Goal: Use online tool/utility: Utilize a website feature to perform a specific function

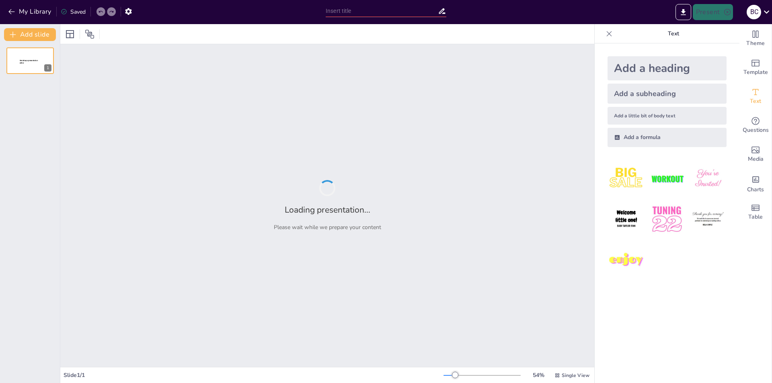
type input "Imported Partes-Basicas-de-una-Computadora.pptx"
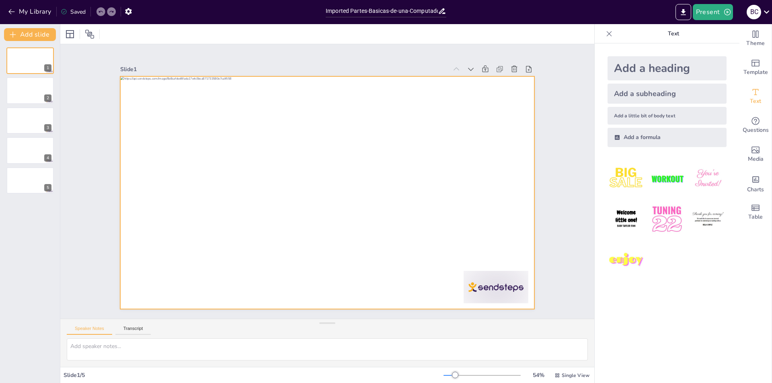
click at [398, 165] on div at bounding box center [324, 193] width 453 height 314
click at [43, 51] on button at bounding box center [47, 54] width 10 height 10
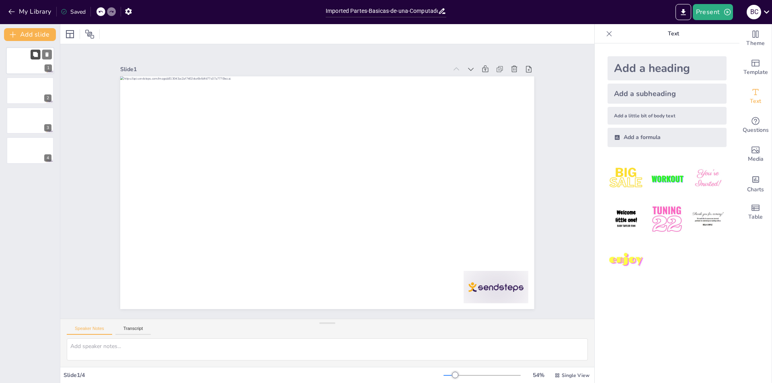
click at [40, 53] on button at bounding box center [36, 54] width 10 height 10
click at [26, 69] on div at bounding box center [30, 60] width 48 height 27
click at [26, 81] on div at bounding box center [30, 90] width 48 height 27
click at [30, 105] on div "1 2 3 4 5" at bounding box center [30, 120] width 60 height 146
click at [34, 117] on icon at bounding box center [35, 114] width 5 height 5
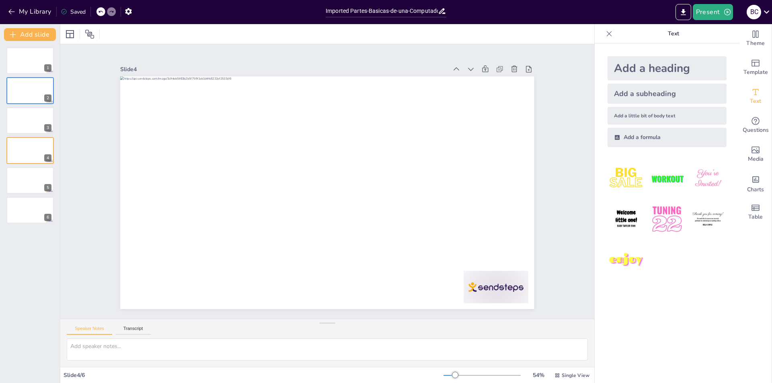
click at [97, 12] on div at bounding box center [100, 11] width 9 height 9
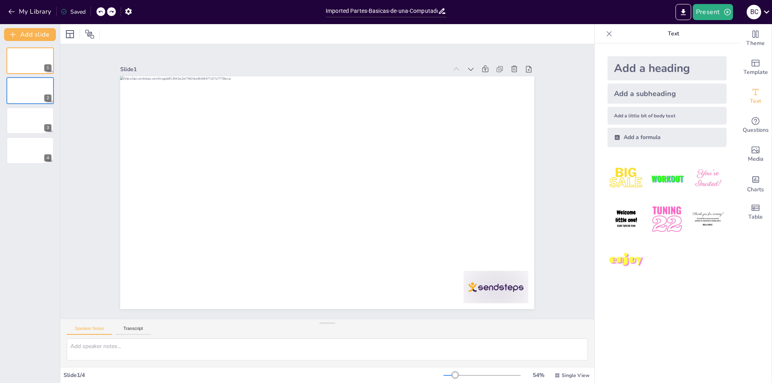
click at [97, 12] on div at bounding box center [100, 11] width 9 height 9
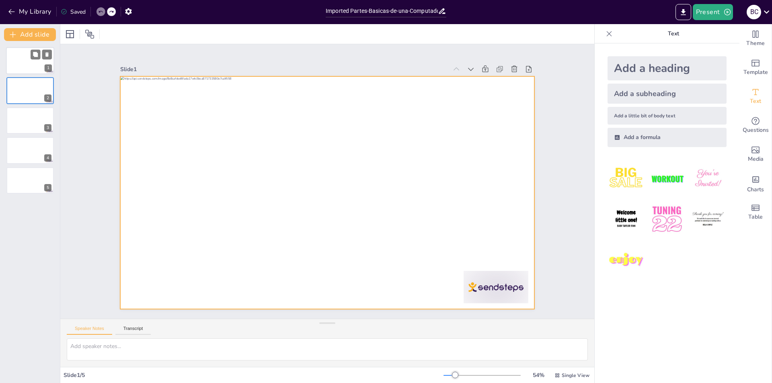
click at [16, 61] on div at bounding box center [30, 60] width 48 height 27
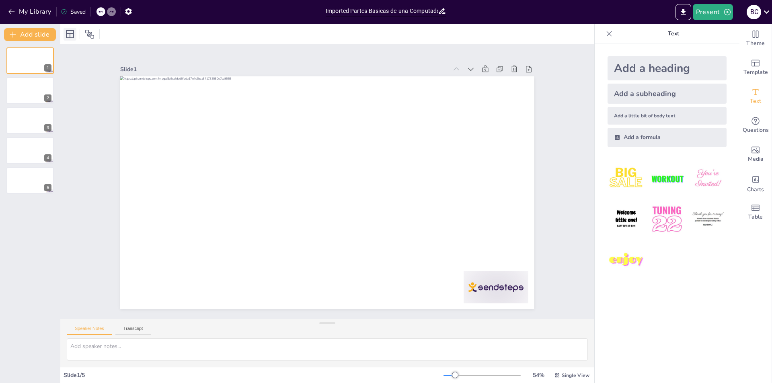
click at [74, 36] on icon at bounding box center [70, 34] width 10 height 10
click at [71, 39] on div at bounding box center [70, 34] width 13 height 13
click at [78, 13] on div "Saved" at bounding box center [73, 12] width 25 height 8
click at [446, 14] on icon at bounding box center [442, 11] width 8 height 8
click at [722, 10] on button "Present" at bounding box center [713, 12] width 40 height 16
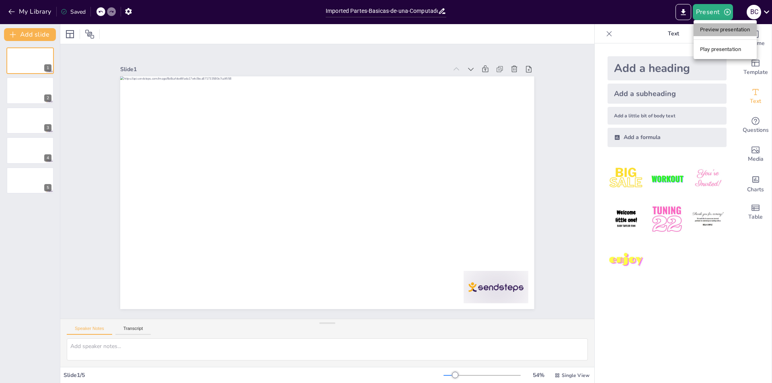
click at [722, 31] on li "Preview presentation" at bounding box center [725, 29] width 63 height 13
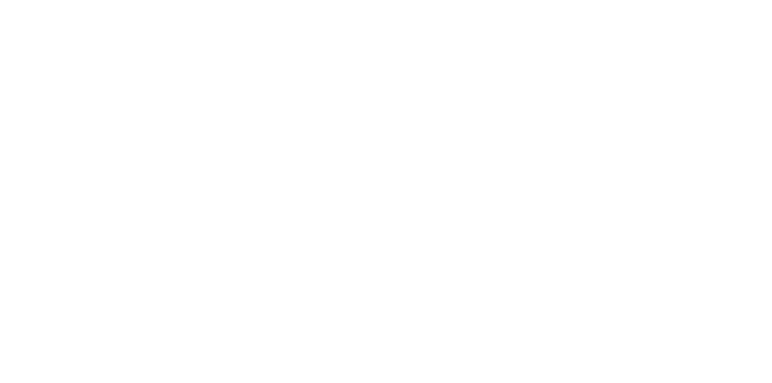
click at [379, 0] on html at bounding box center [386, 0] width 772 height 0
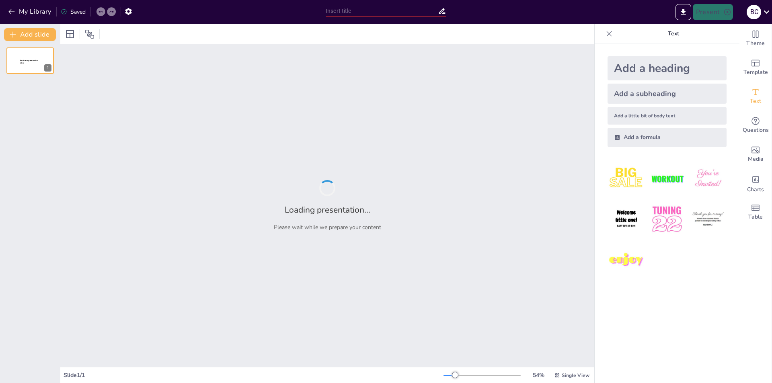
type input "Imported Partes-Basicas-de-una-Computadora.pptx"
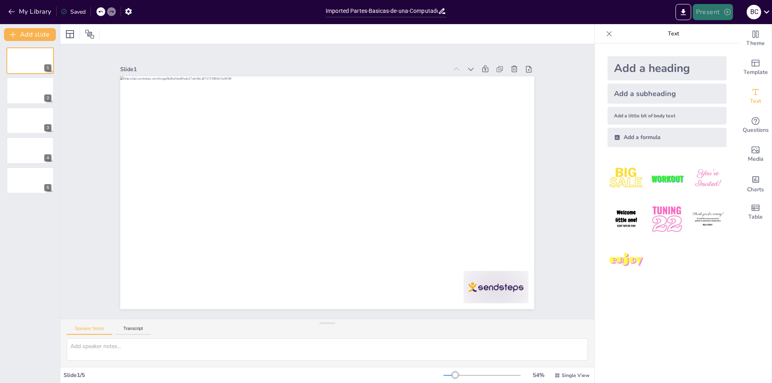
click at [701, 11] on button "Present" at bounding box center [713, 12] width 40 height 16
click at [714, 52] on li "Play presentation" at bounding box center [725, 49] width 63 height 13
